Goal: Task Accomplishment & Management: Manage account settings

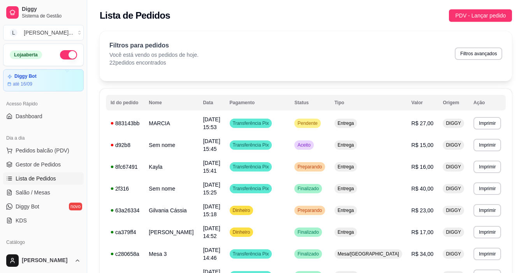
click at [326, 235] on button "Mover para entrega" at bounding box center [335, 236] width 60 height 16
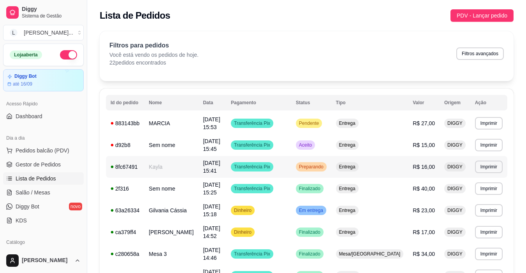
click at [291, 171] on td "Transferência Pix" at bounding box center [258, 167] width 65 height 22
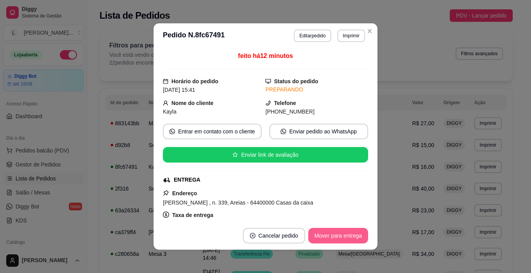
click at [323, 235] on button "Mover para entrega" at bounding box center [339, 236] width 60 height 16
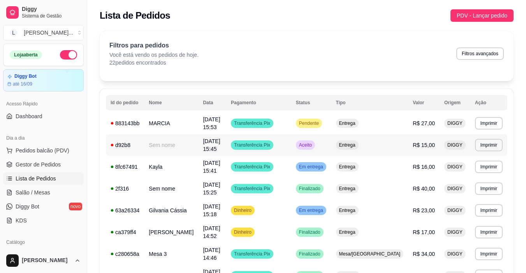
click at [291, 147] on td "Transferência Pix" at bounding box center [258, 145] width 65 height 22
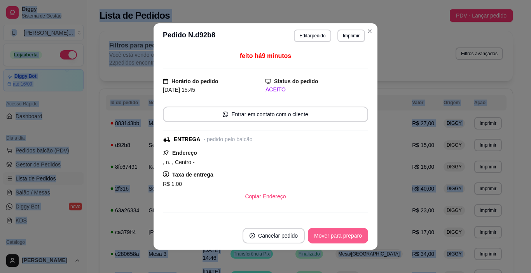
click at [330, 239] on button "Mover para preparo" at bounding box center [338, 236] width 60 height 16
click at [330, 239] on div "Mover para preparo" at bounding box center [332, 236] width 71 height 16
click at [330, 238] on div "Mover para preparo" at bounding box center [332, 236] width 71 height 16
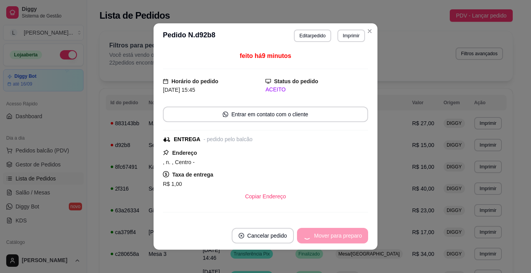
click at [330, 238] on div "Mover para preparo" at bounding box center [332, 236] width 71 height 16
click at [330, 238] on div "Mover para entrega" at bounding box center [333, 236] width 71 height 16
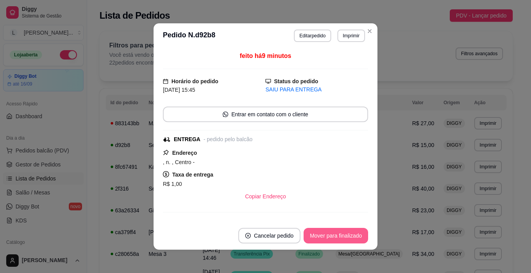
click at [332, 237] on button "Mover para finalizado" at bounding box center [336, 236] width 65 height 16
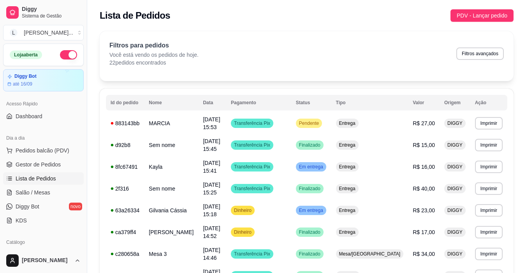
click at [291, 121] on td "Transferência Pix" at bounding box center [258, 123] width 65 height 22
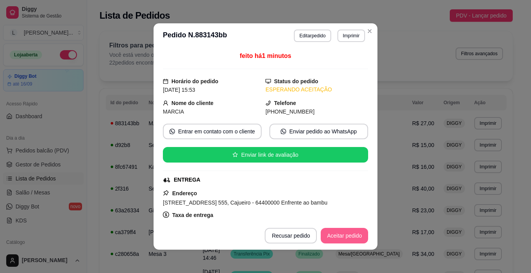
click at [346, 238] on button "Aceitar pedido" at bounding box center [344, 236] width 47 height 16
click at [353, 40] on button "Imprimir" at bounding box center [352, 36] width 28 height 12
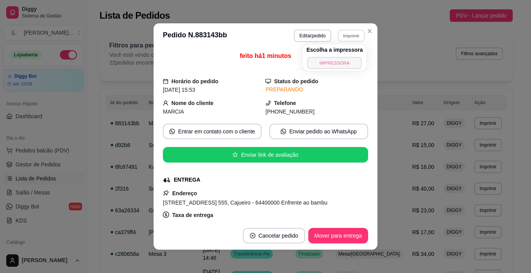
click at [339, 61] on button "IMPRESSORA" at bounding box center [335, 63] width 54 height 12
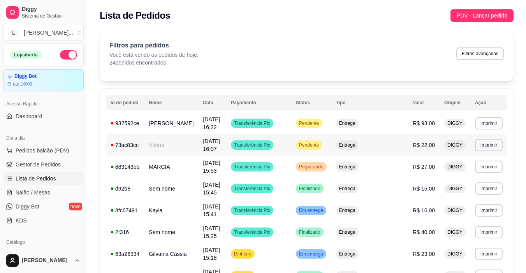
click at [198, 148] on td "Vitória" at bounding box center [171, 145] width 54 height 22
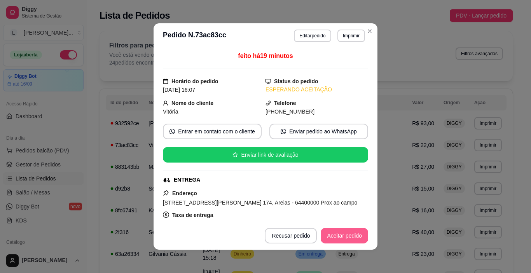
click at [345, 235] on button "Aceitar pedido" at bounding box center [344, 236] width 47 height 16
click at [342, 237] on button "Mover para preparo" at bounding box center [338, 236] width 60 height 16
click at [349, 33] on button "Imprimir" at bounding box center [352, 36] width 28 height 12
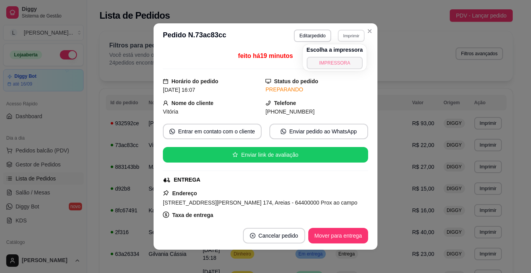
click at [340, 66] on button "IMPRESSORA" at bounding box center [335, 63] width 56 height 12
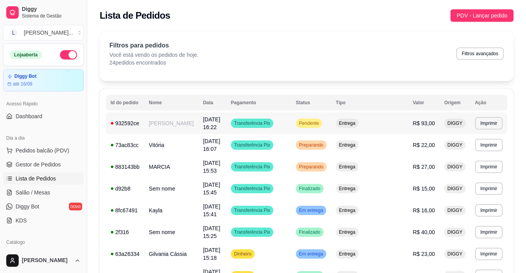
click at [226, 119] on td "[DATE] 16:22" at bounding box center [212, 123] width 28 height 22
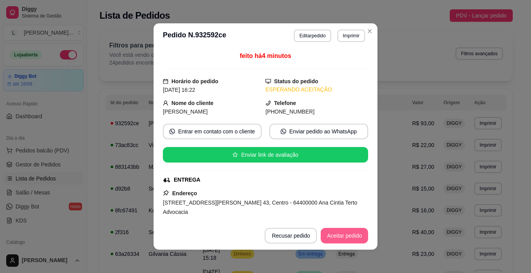
click at [342, 236] on button "Aceitar pedido" at bounding box center [344, 236] width 47 height 16
click at [342, 236] on button "Mover para preparo" at bounding box center [338, 236] width 60 height 16
click at [347, 38] on button "Imprimir" at bounding box center [352, 36] width 28 height 12
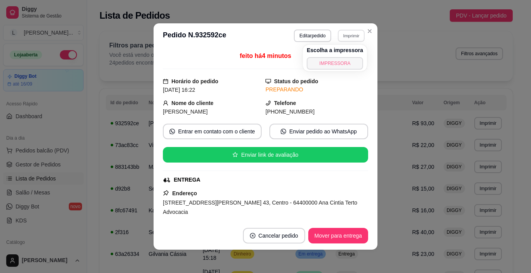
click at [337, 65] on button "IMPRESSORA" at bounding box center [335, 63] width 56 height 12
